Goal: Communication & Community: Answer question/provide support

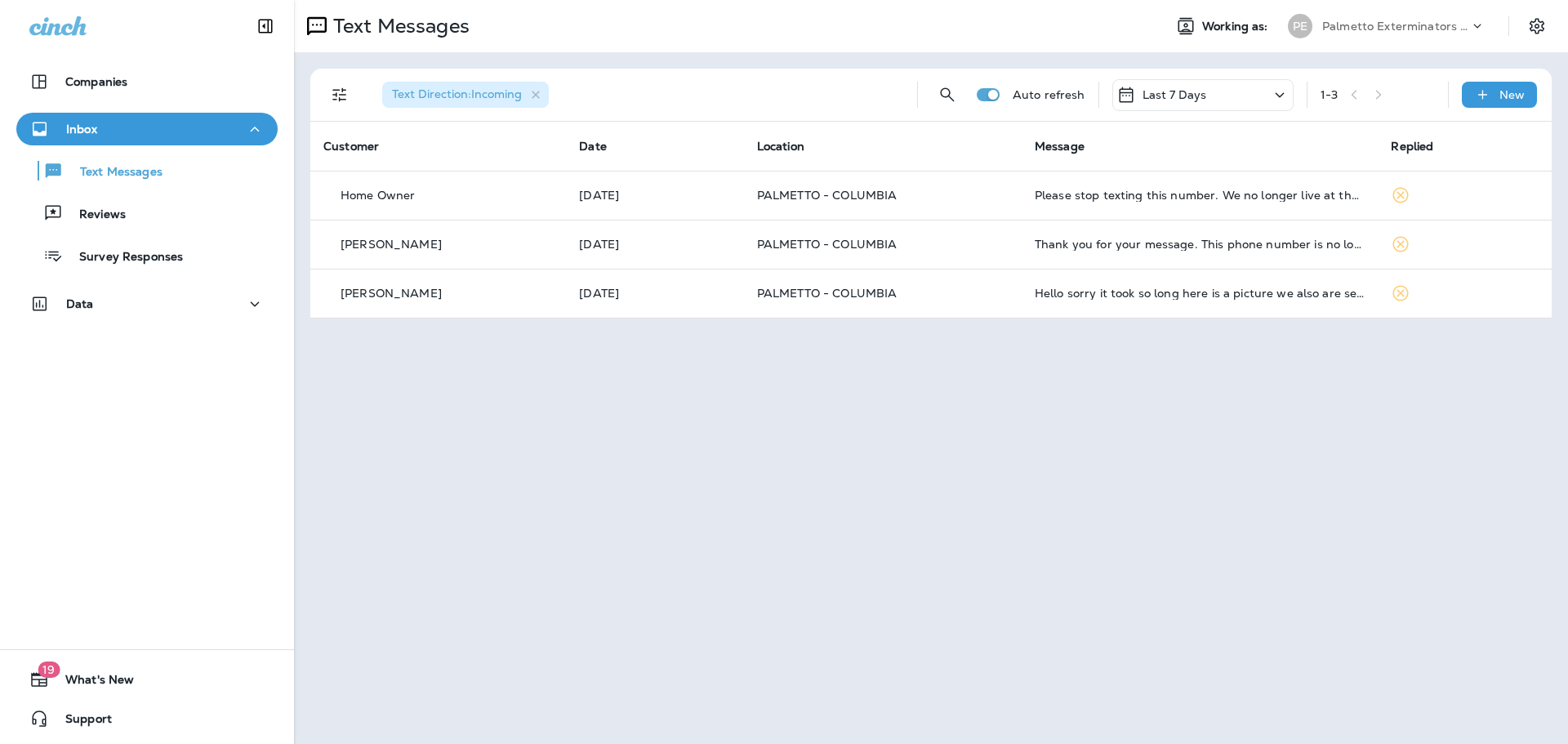
click at [1190, 102] on div "Last 7 Days" at bounding box center [1162, 94] width 91 height 19
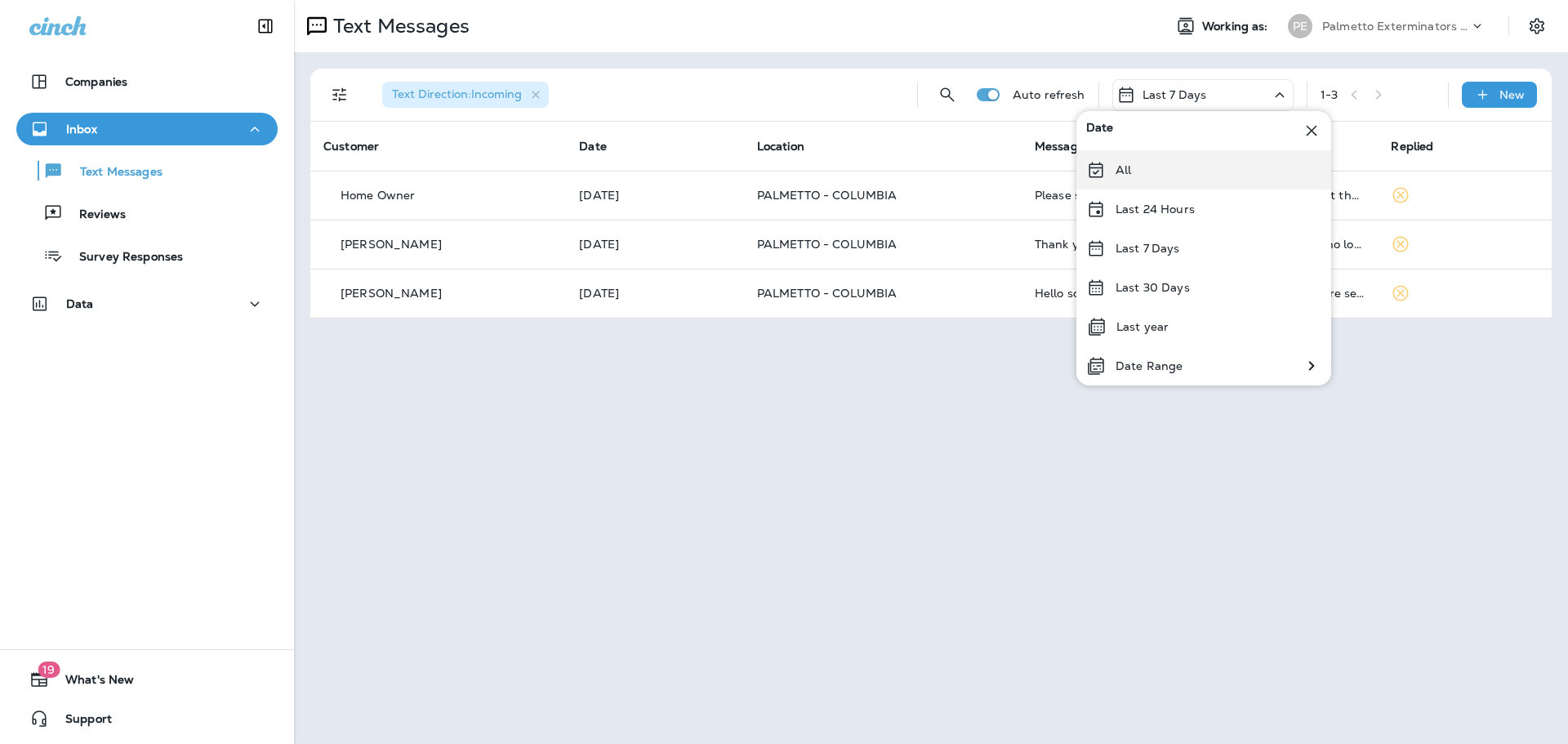
click at [1137, 170] on div "All" at bounding box center [1204, 169] width 255 height 39
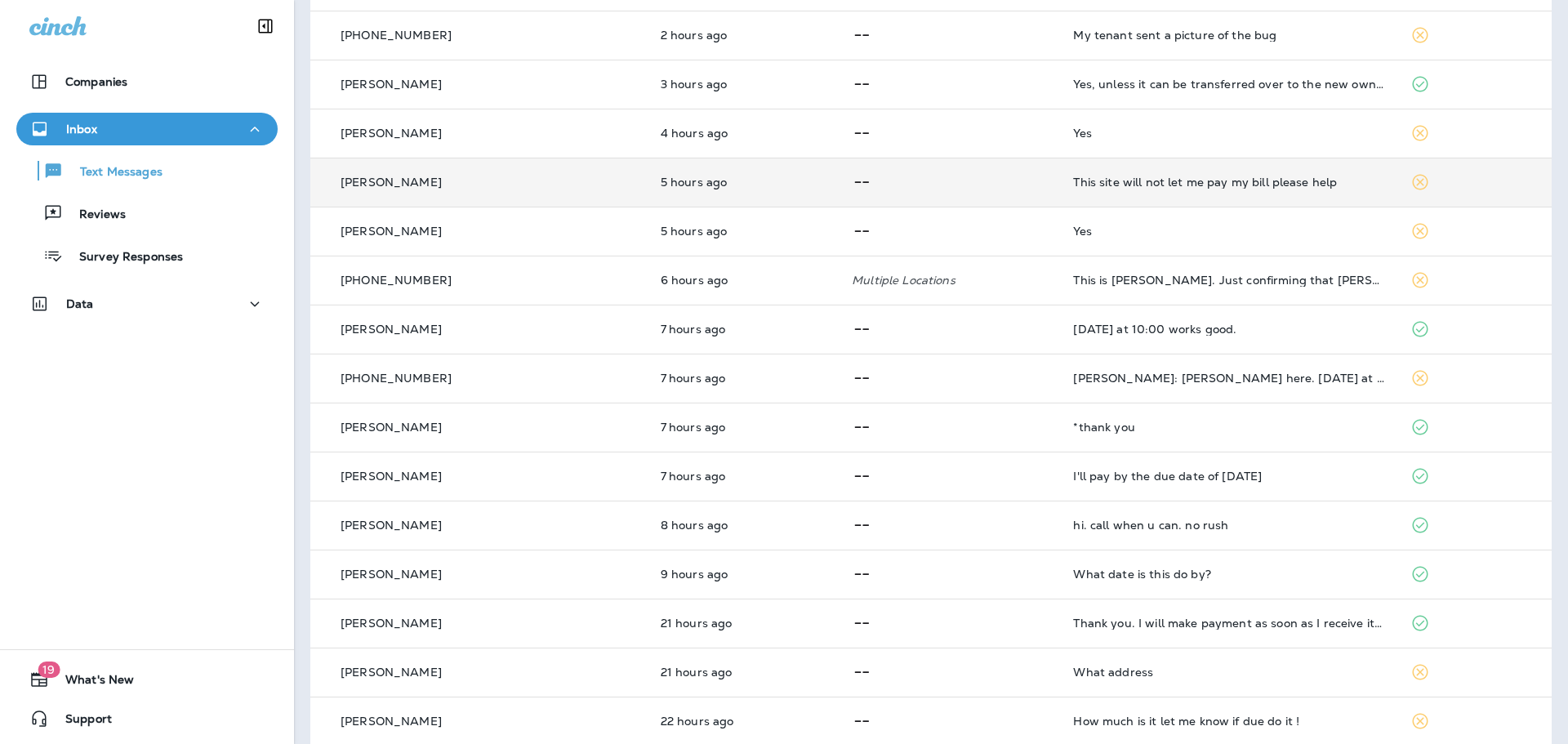
scroll to position [245, 0]
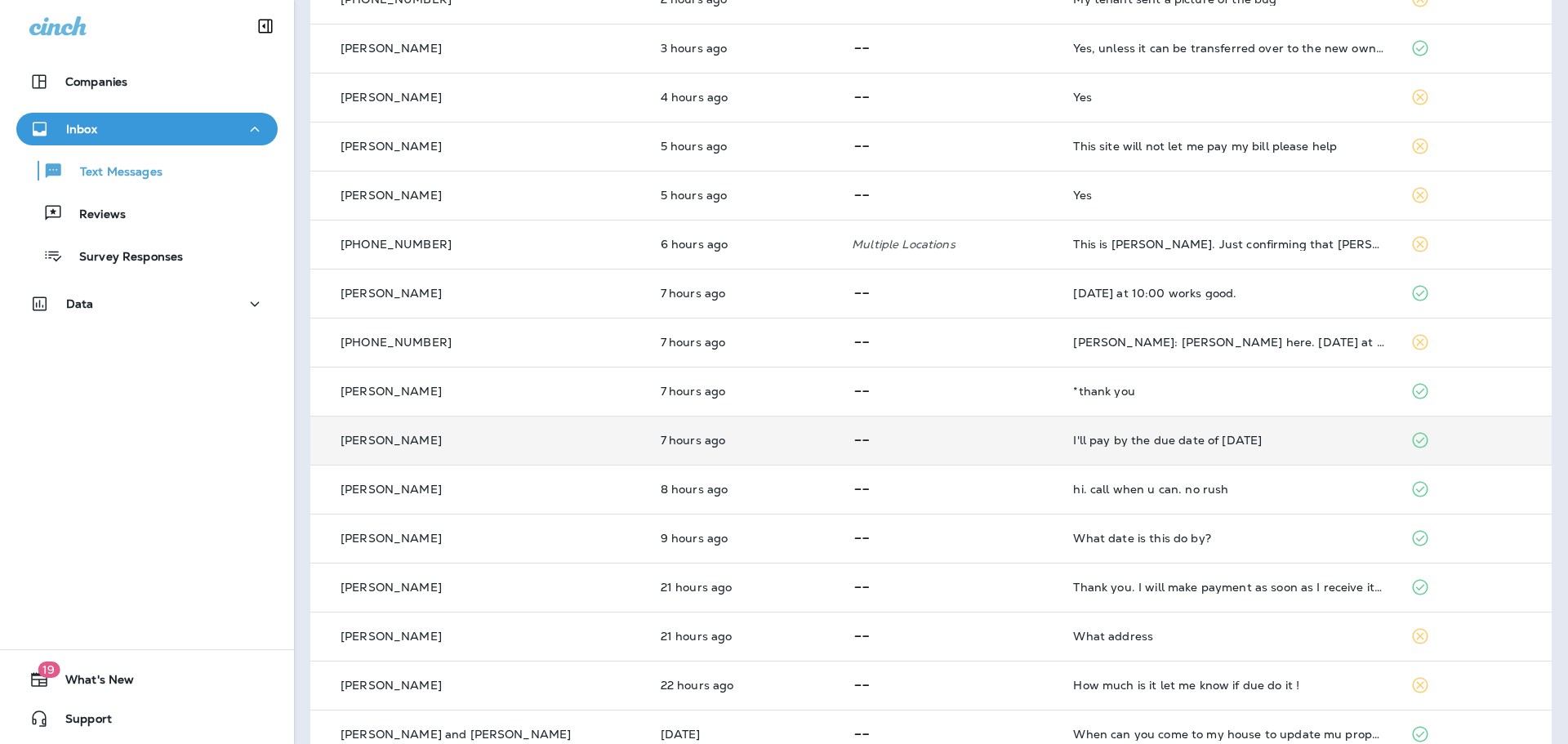
click at [1227, 436] on div "I'll pay by the due date of 12/23/25" at bounding box center [1228, 440] width 311 height 13
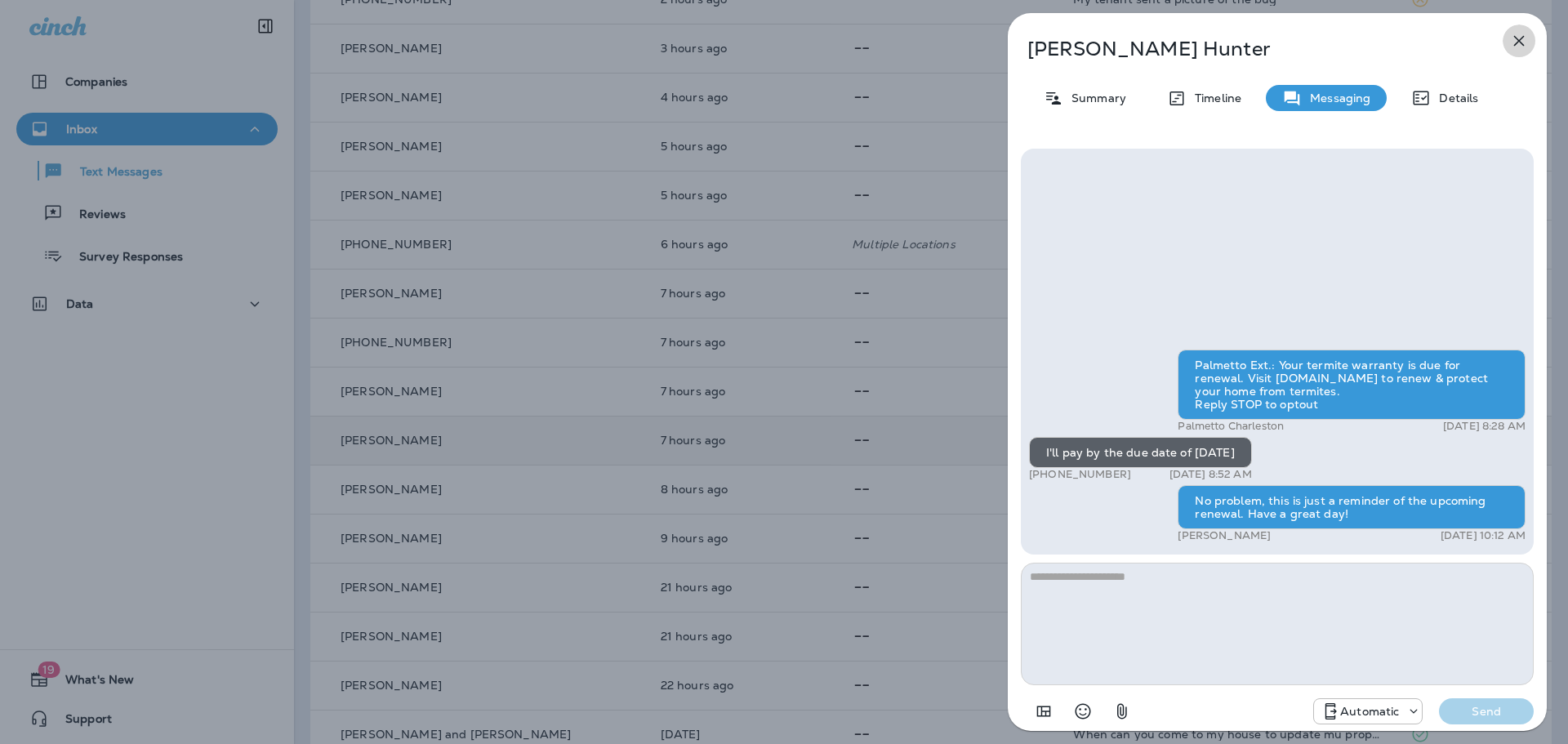
click at [1514, 40] on icon "button" at bounding box center [1519, 40] width 19 height 19
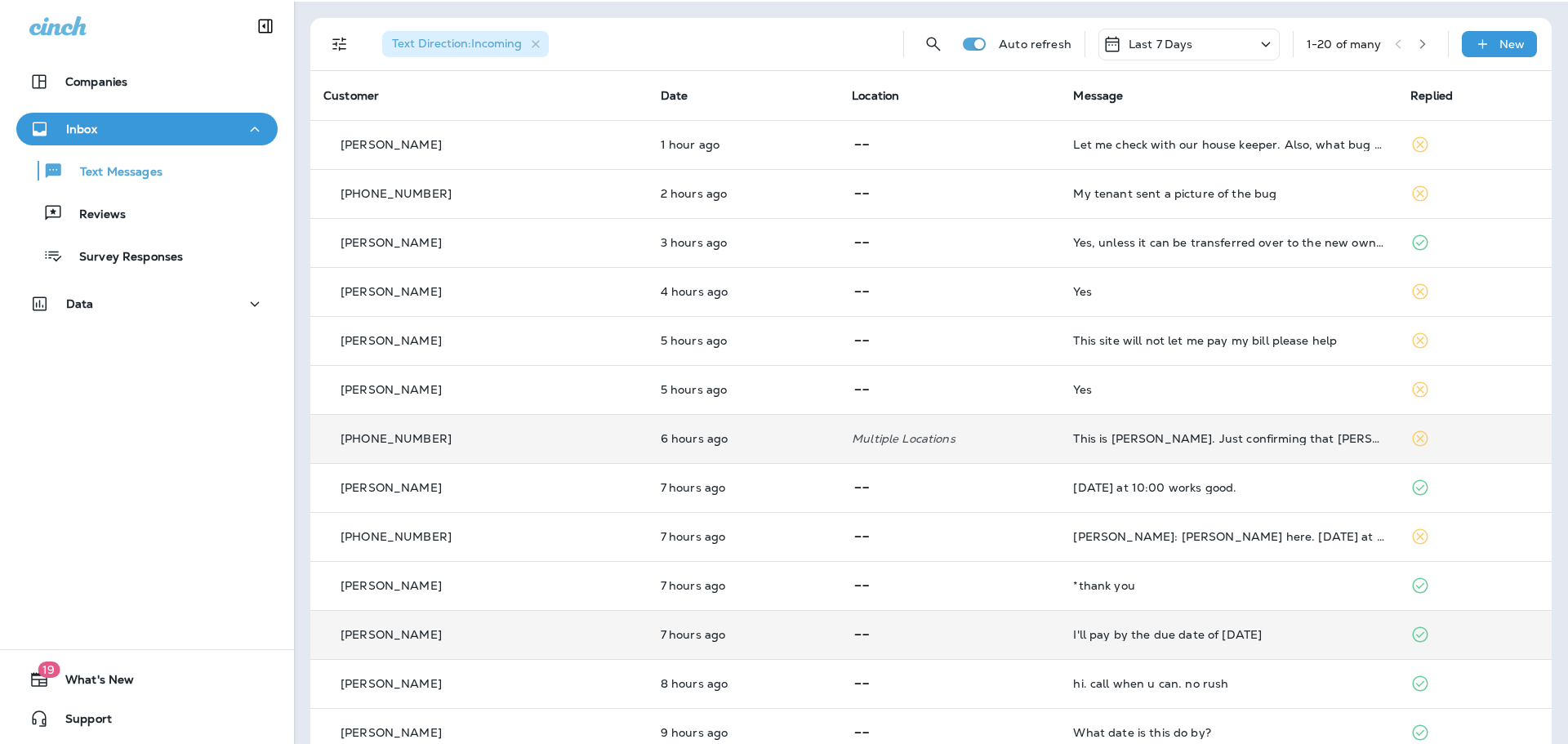
scroll to position [15, 0]
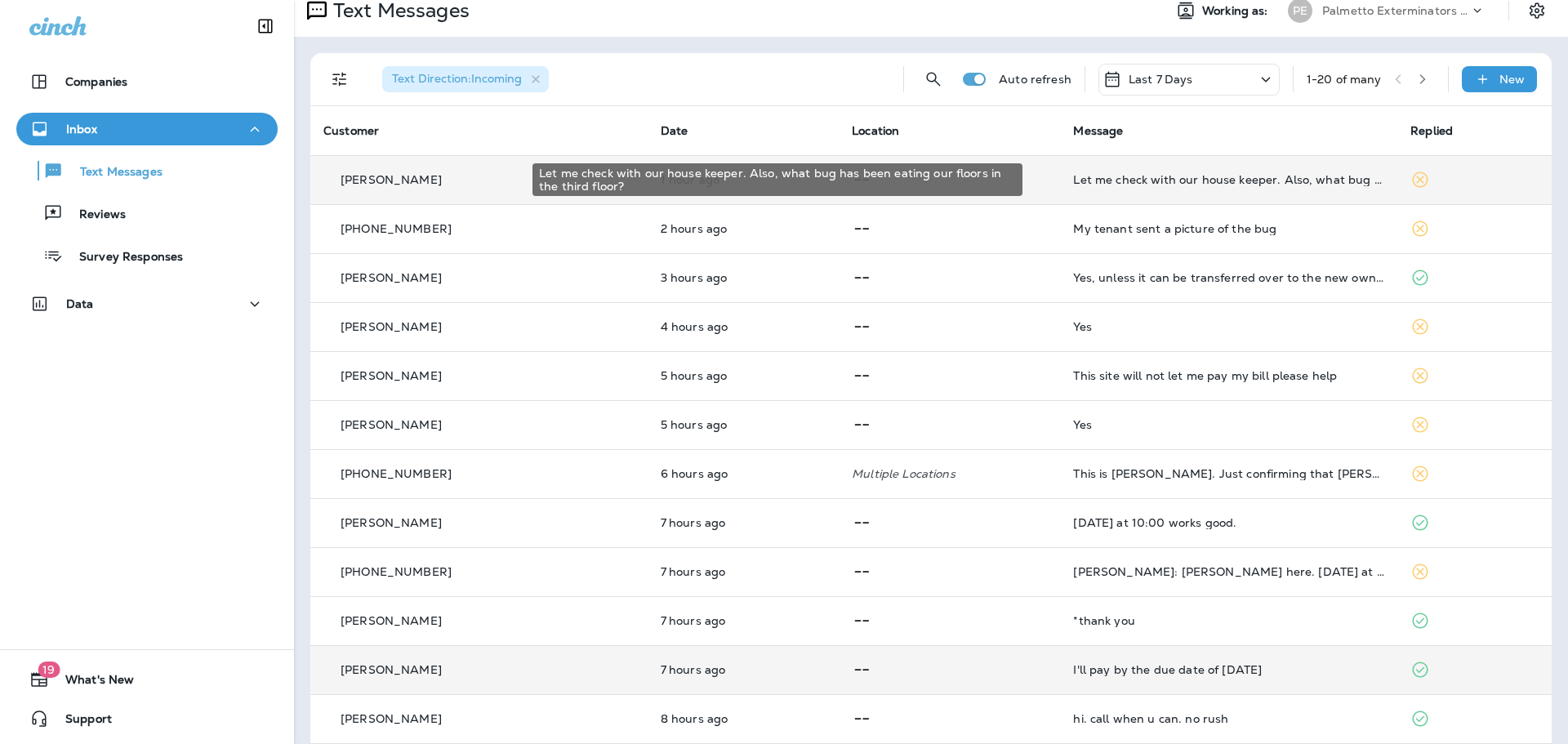
click at [1176, 185] on div "Let me check with our house keeper. Also, what bug has been eating our floors i…" at bounding box center [1228, 179] width 311 height 13
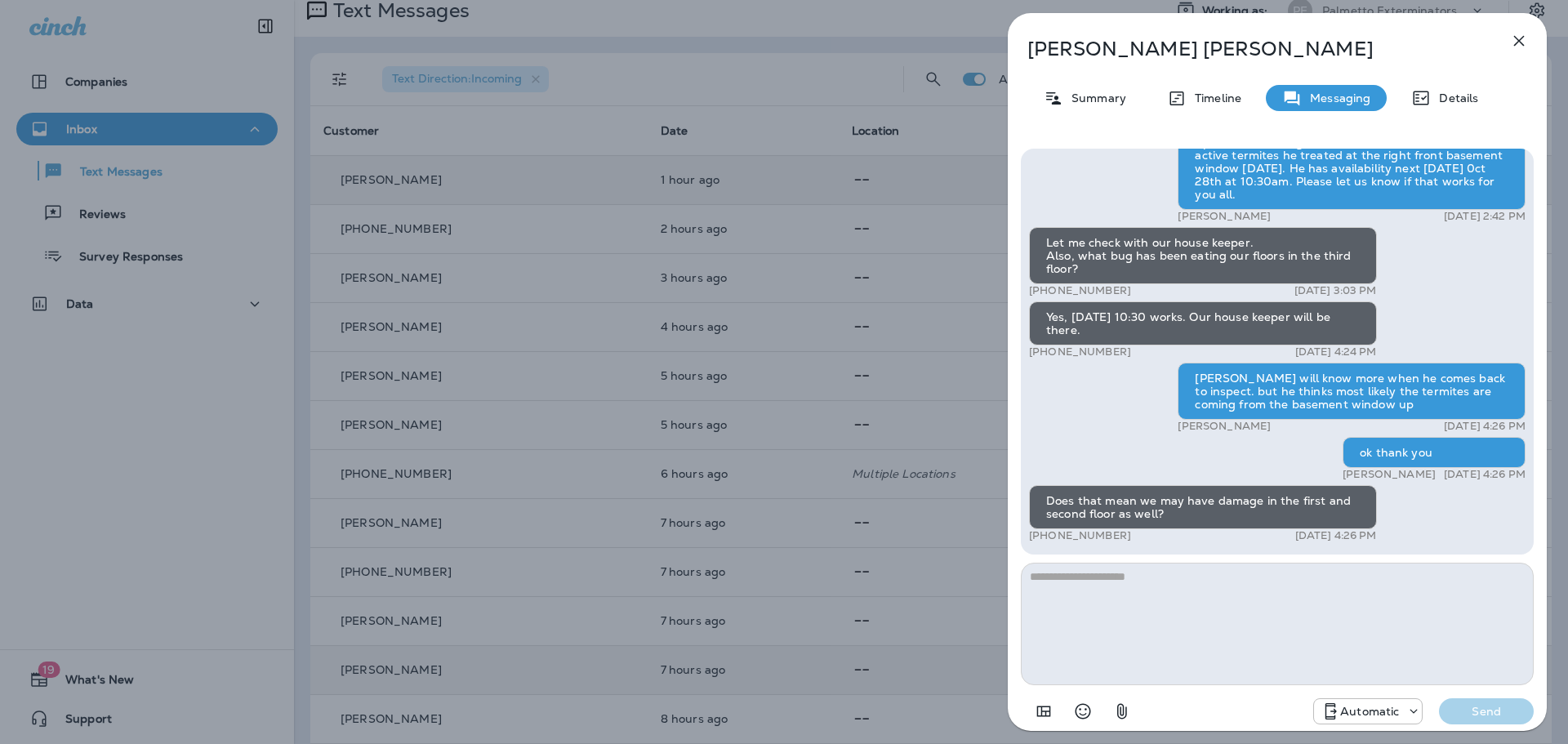
click at [1518, 35] on icon "button" at bounding box center [1519, 40] width 19 height 19
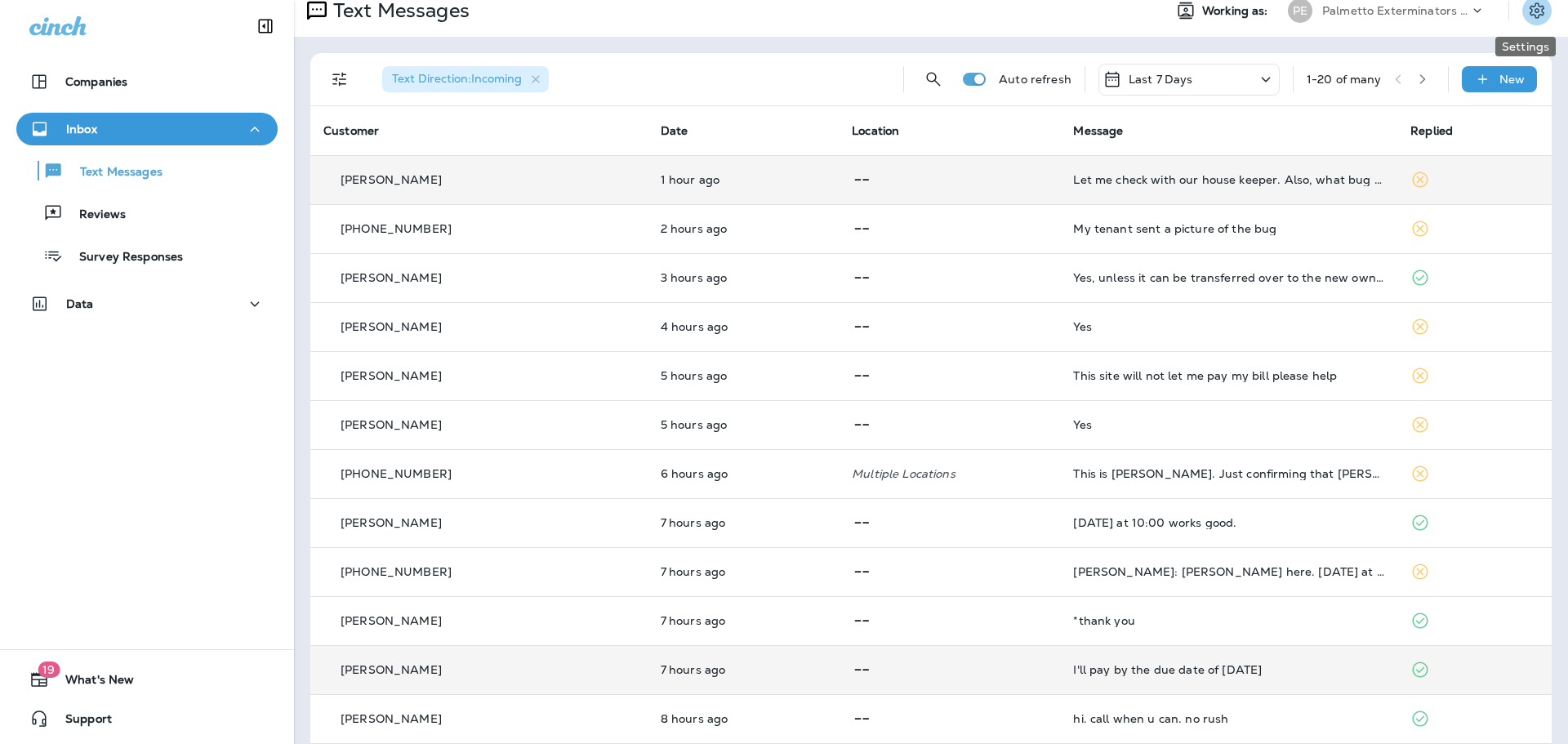
click at [1528, 13] on icon "Settings" at bounding box center [1537, 10] width 19 height 19
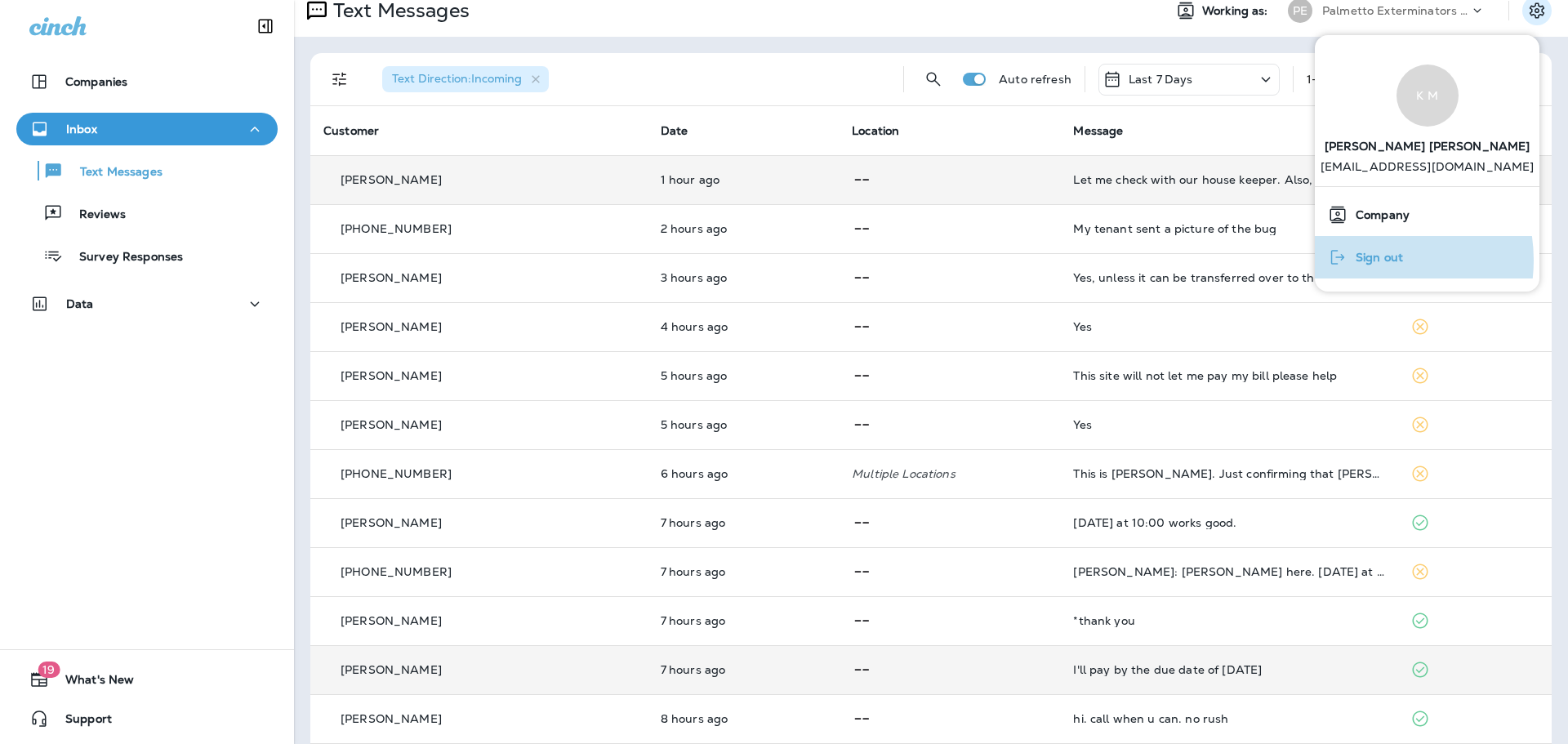
click at [1372, 261] on span "Sign out" at bounding box center [1376, 258] width 55 height 14
